Goal: Information Seeking & Learning: Learn about a topic

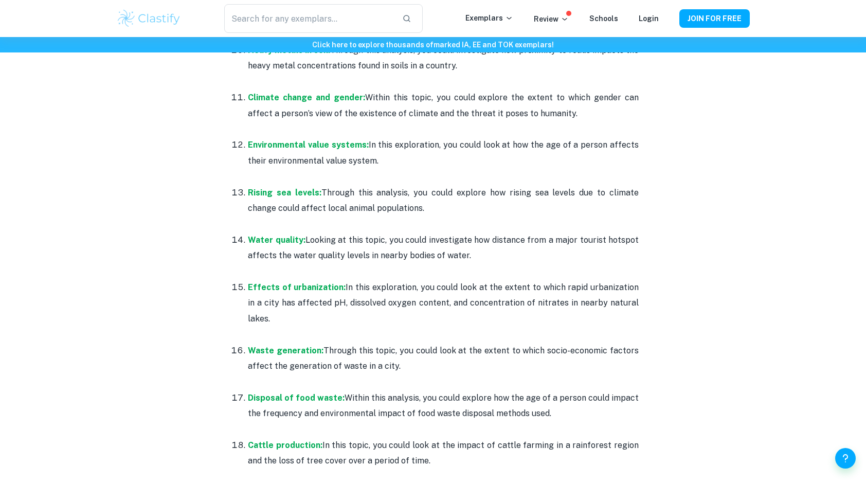
scroll to position [1016, 0]
click at [442, 215] on p "Rising sea levels: Through this analysis, you could explore how rising sea leve…" at bounding box center [443, 199] width 391 height 31
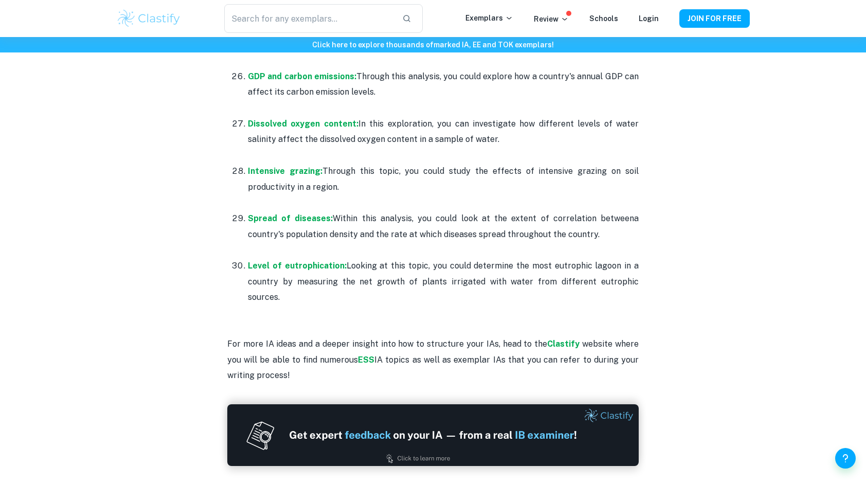
scroll to position [1998, 0]
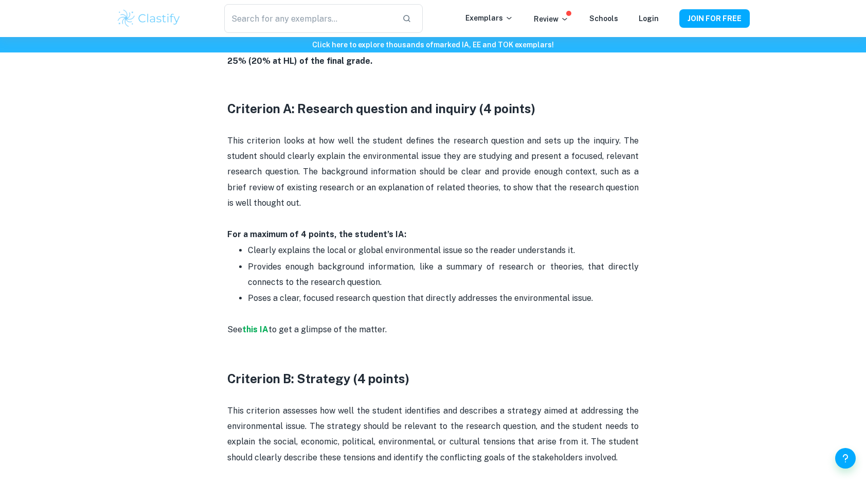
scroll to position [520, 0]
click at [267, 330] on strong "this IA" at bounding box center [255, 330] width 26 height 10
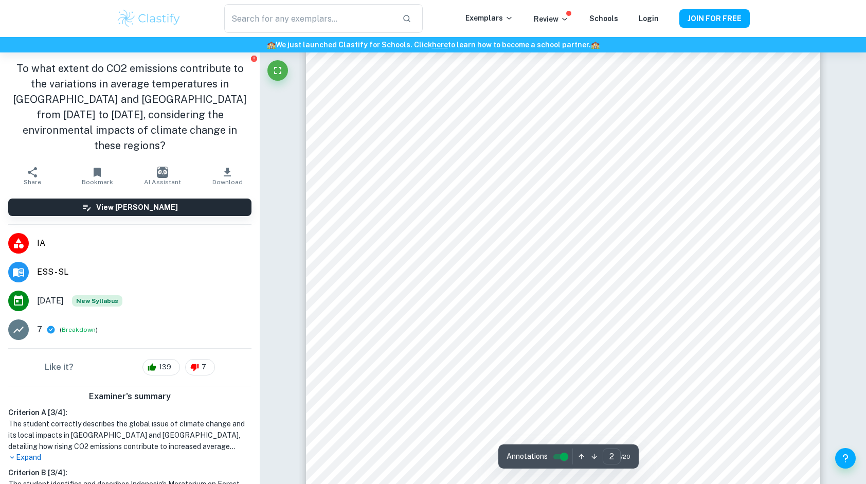
type input "1"
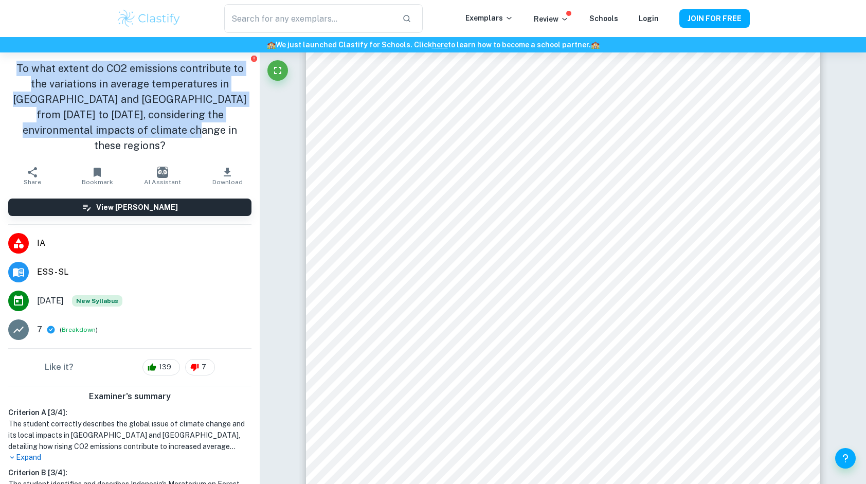
drag, startPoint x: 16, startPoint y: 65, endPoint x: 212, endPoint y: 134, distance: 207.8
click at [212, 134] on h1 "To what extent do CO2 emissions contribute to the variations in average tempera…" at bounding box center [129, 107] width 243 height 93
